Goal: Task Accomplishment & Management: Manage account settings

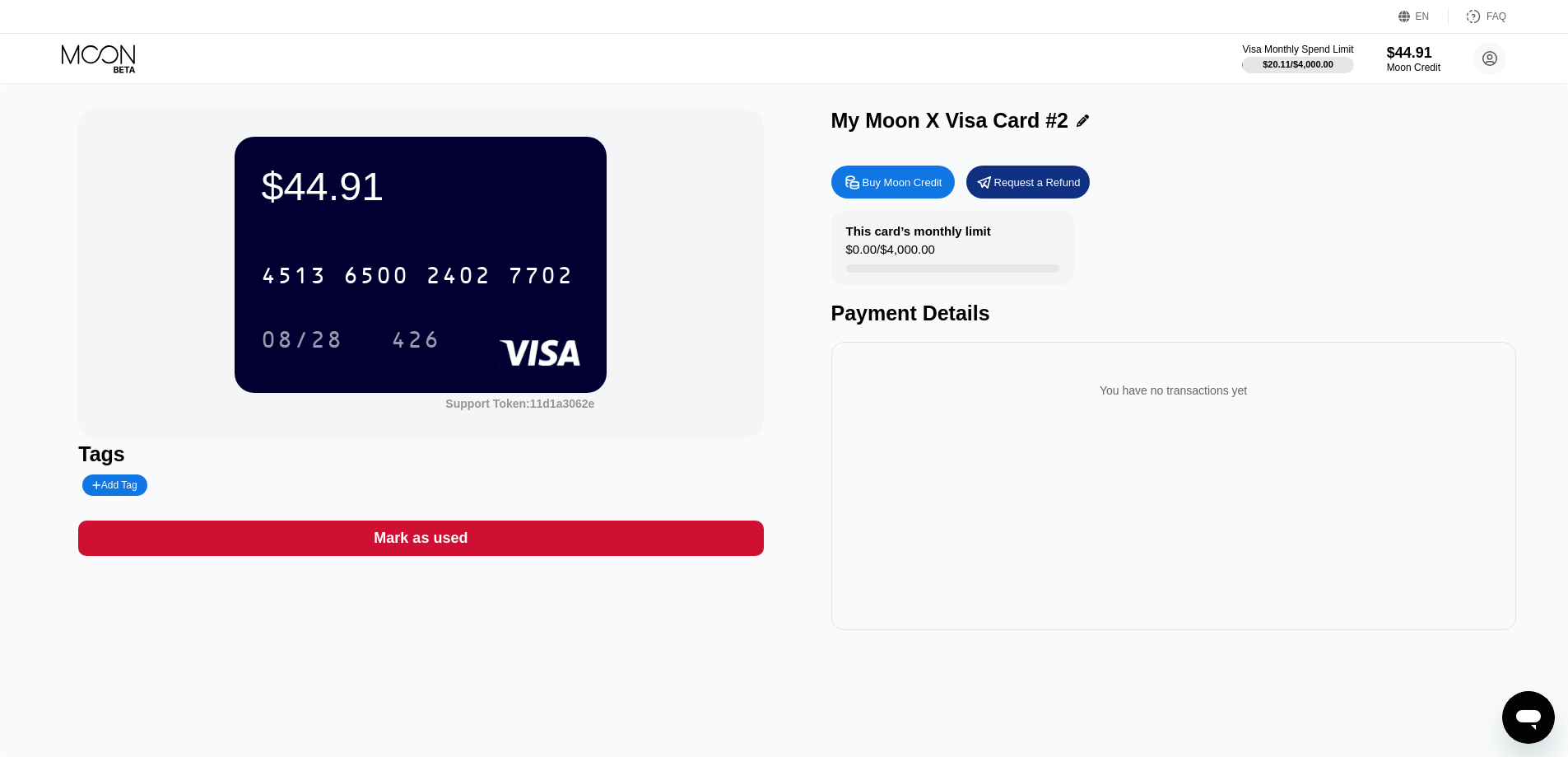
click at [1231, 503] on div "You have no transactions yet" at bounding box center [1173, 486] width 684 height 288
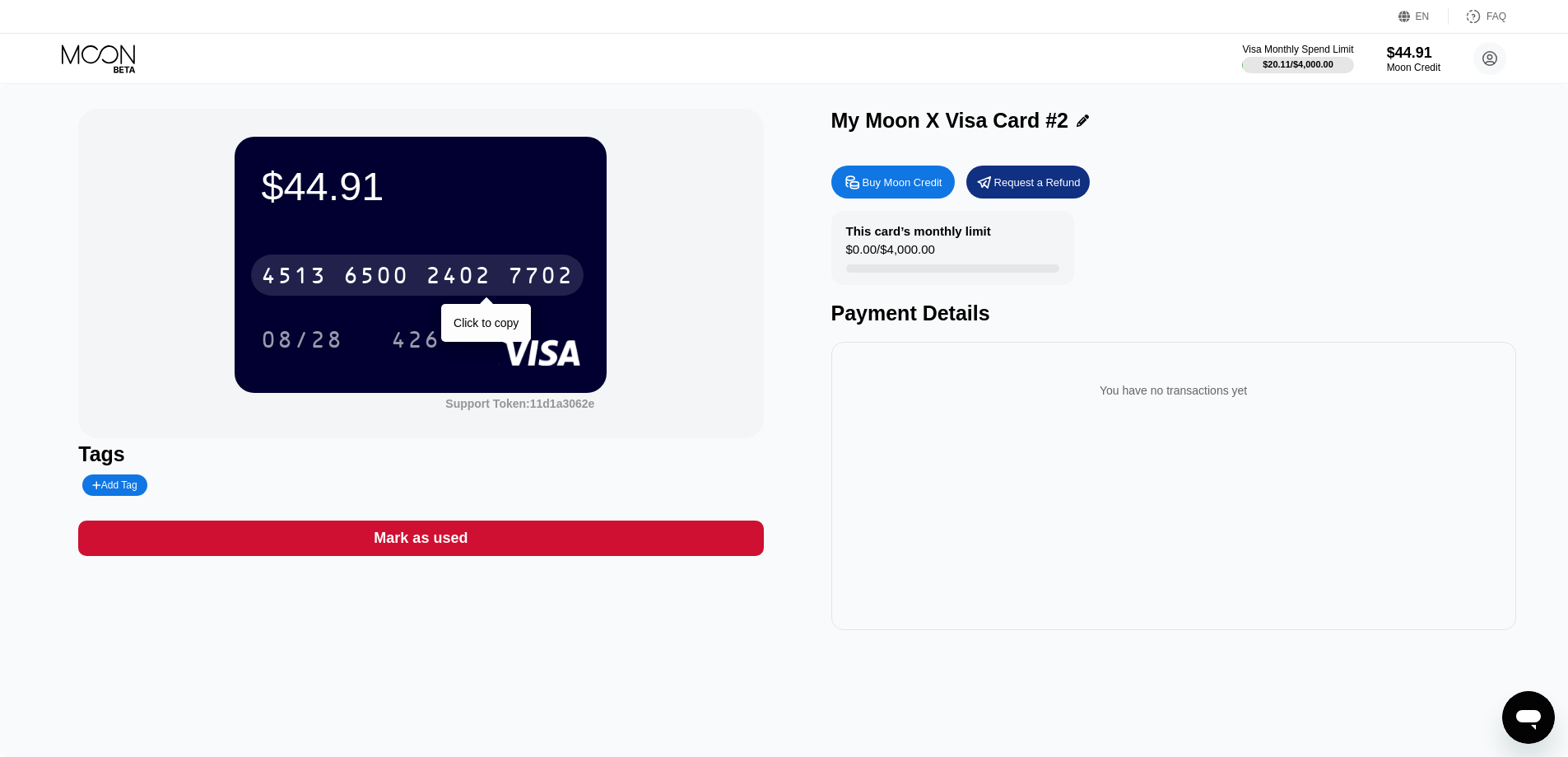
click at [524, 272] on div "7702" at bounding box center [541, 277] width 66 height 26
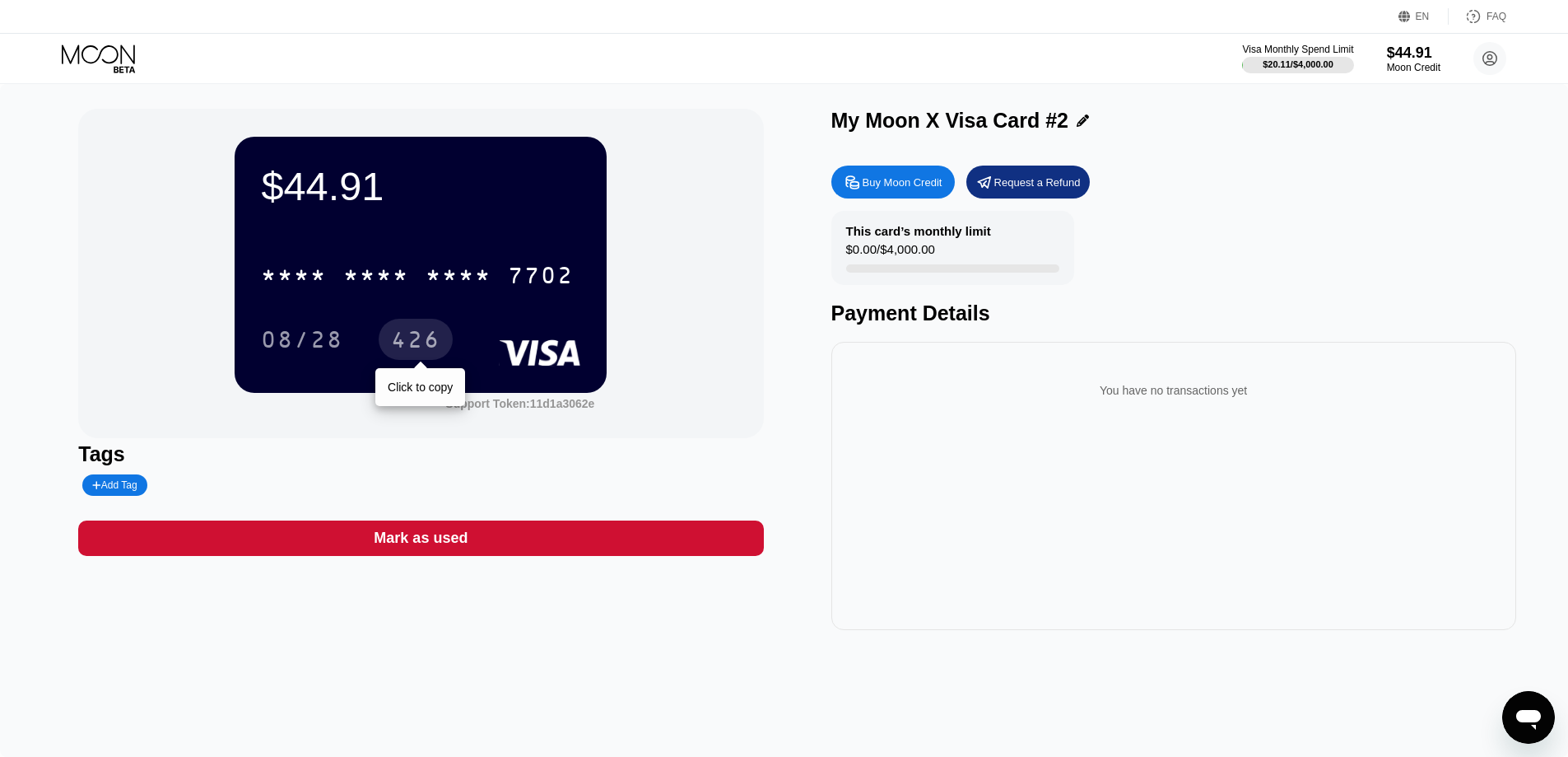
drag, startPoint x: 407, startPoint y: 350, endPoint x: 430, endPoint y: 365, distance: 27.5
click at [407, 350] on div "426" at bounding box center [415, 342] width 50 height 26
drag, startPoint x: 497, startPoint y: 657, endPoint x: 512, endPoint y: 655, distance: 15.1
click at [497, 657] on div "$44.91 * * * * * * * * * * * * 7702 08/28 426 Support Token: 11d1a3062e Tags Ad…" at bounding box center [784, 420] width 1568 height 672
click at [1366, 337] on div "Buy Moon Credit Request a Refund This card’s monthly limit $0.00 / $4,000.00 Pa…" at bounding box center [1173, 393] width 684 height 472
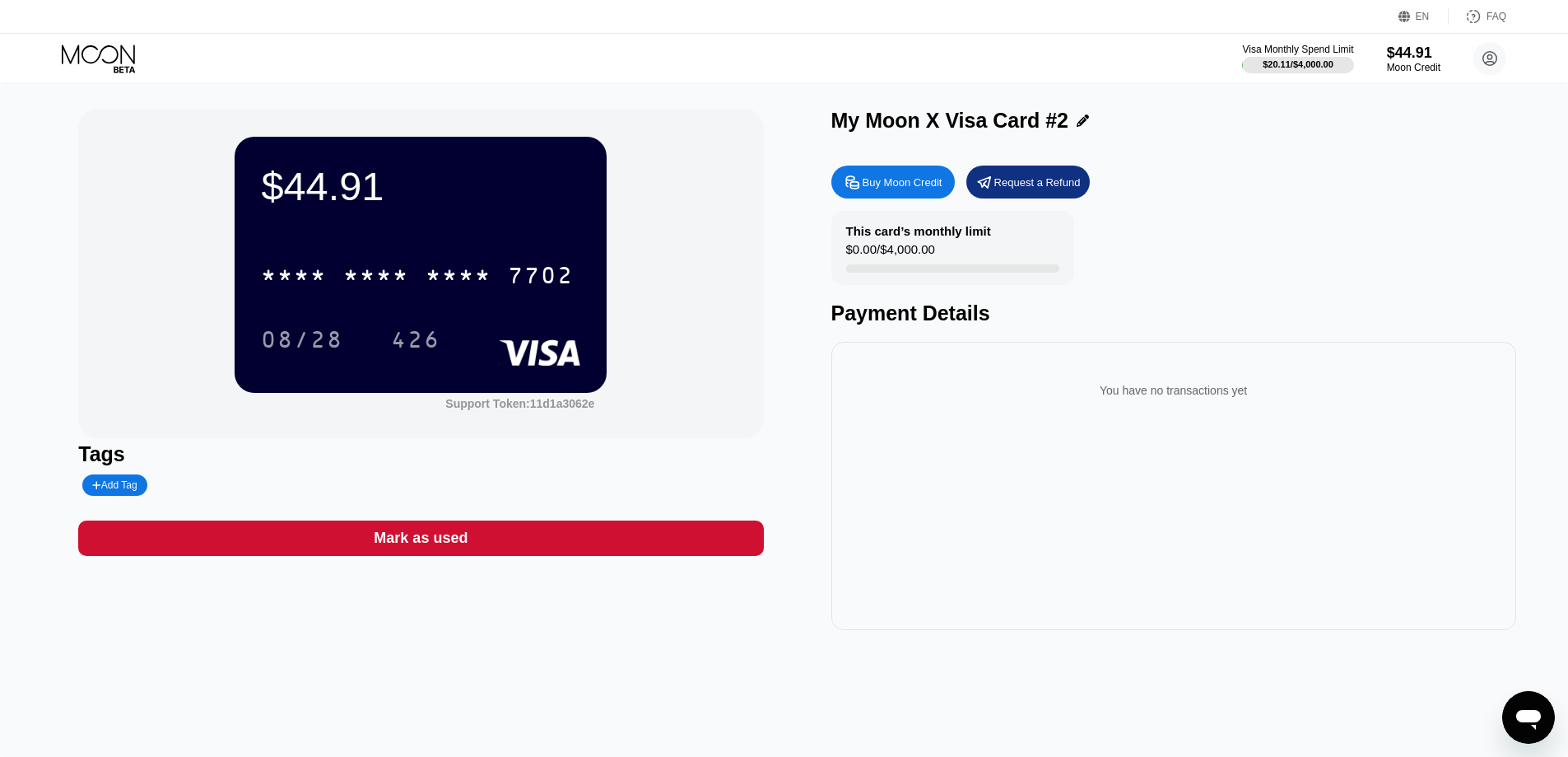
click at [509, 541] on div "Mark as used" at bounding box center [420, 538] width 684 height 36
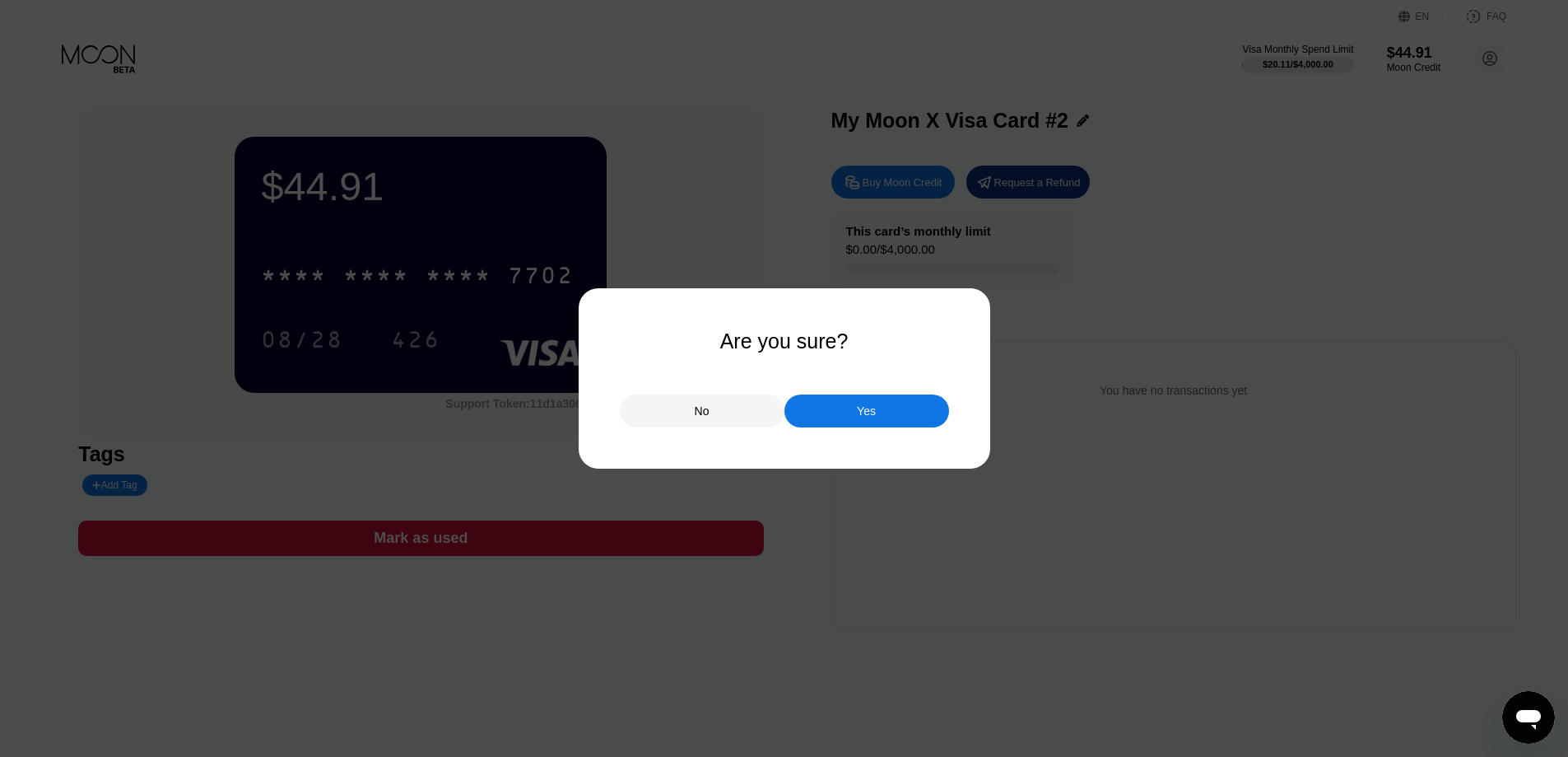
click at [851, 408] on div "Yes" at bounding box center [866, 410] width 164 height 33
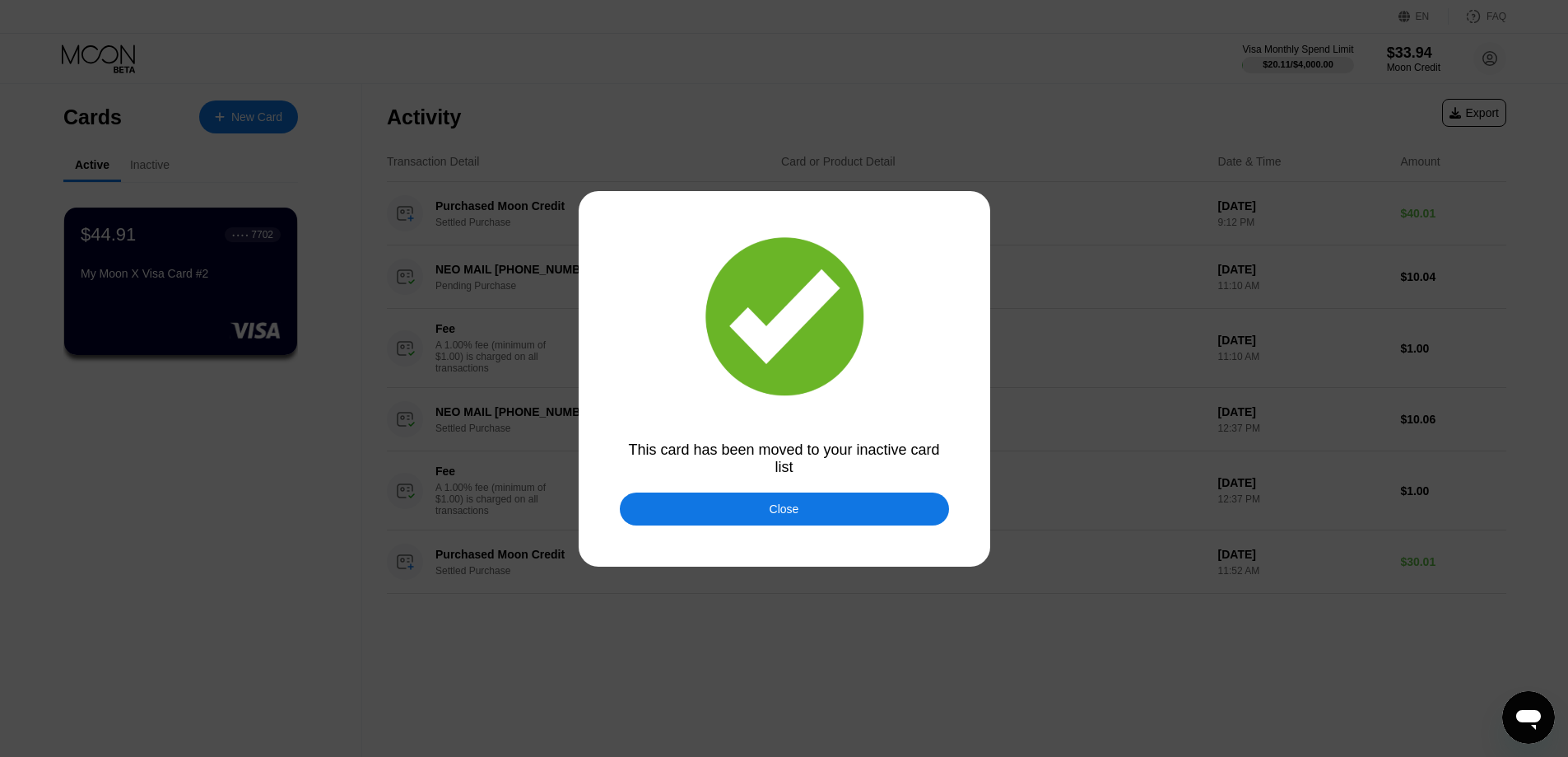
click at [809, 524] on div "Close" at bounding box center [784, 508] width 330 height 33
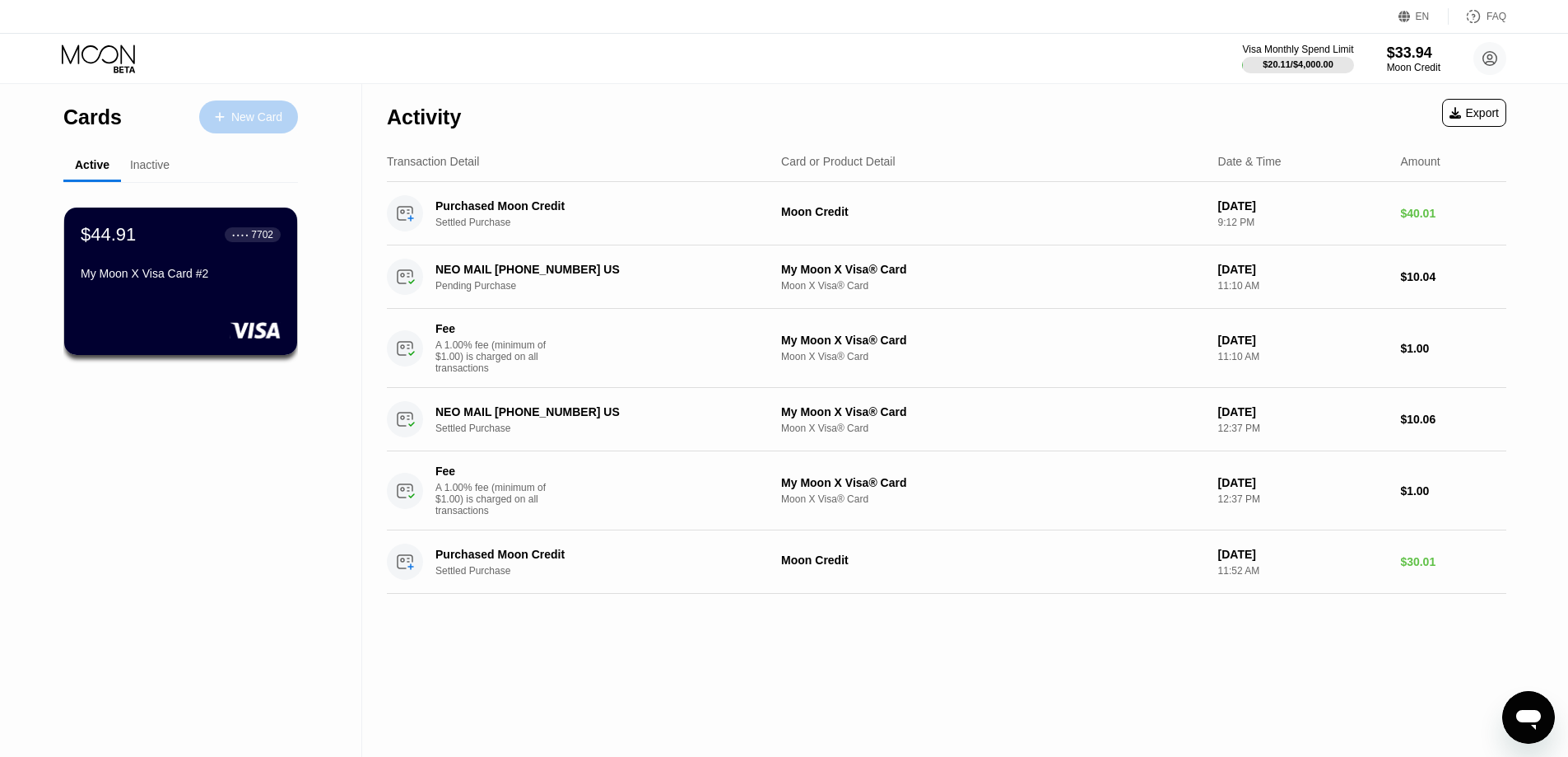
click at [260, 113] on div "New Card" at bounding box center [256, 116] width 51 height 14
